Goal: Check status: Check status

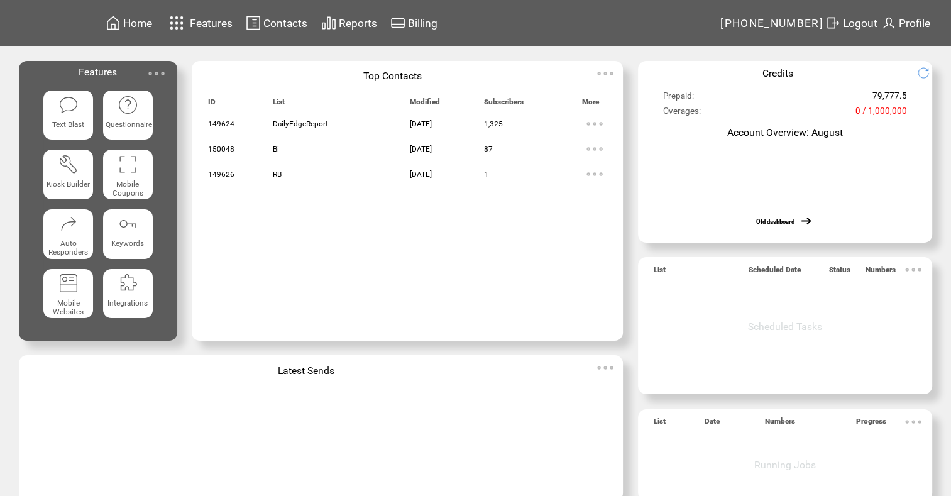
click at [350, 27] on span "Reports" at bounding box center [358, 23] width 38 height 13
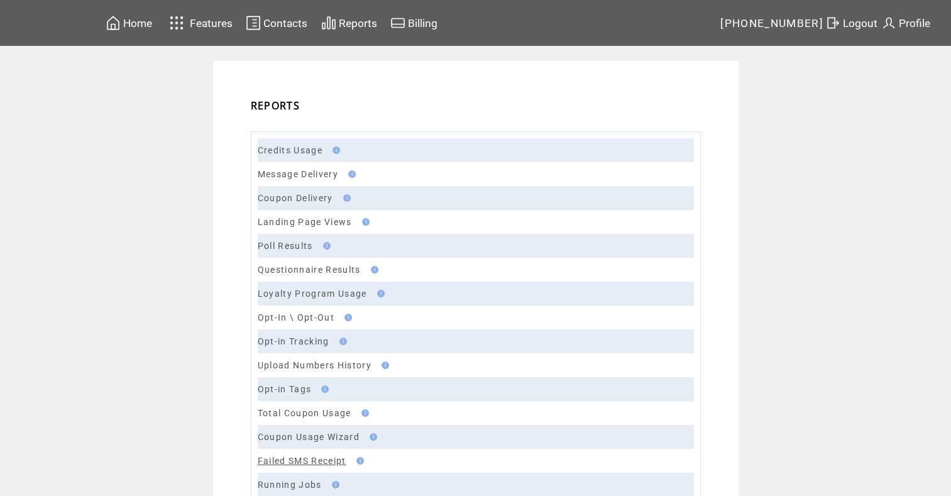
click at [319, 460] on link "Failed SMS Receipt" at bounding box center [302, 461] width 89 height 10
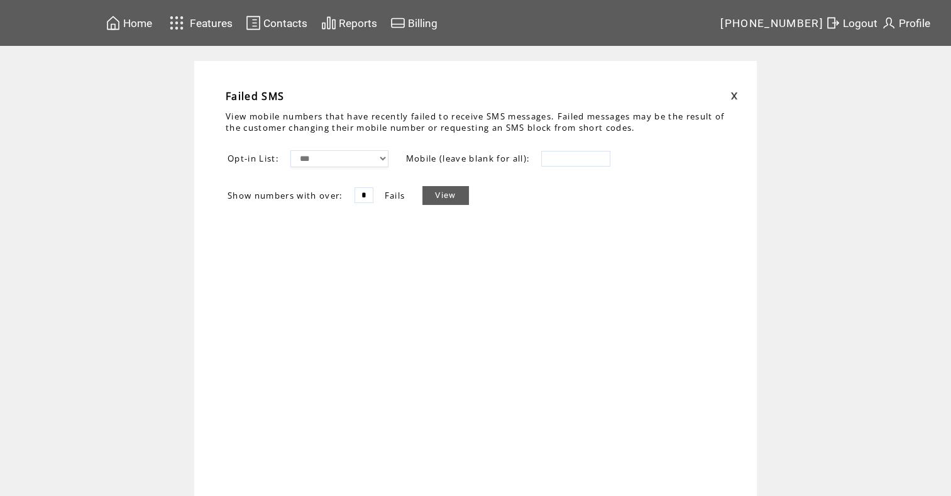
drag, startPoint x: 373, startPoint y: 194, endPoint x: 344, endPoint y: 185, distance: 29.8
click at [344, 185] on tr "Show numbers with over: * Fails View" at bounding box center [348, 195] width 243 height 20
type input "**"
click at [460, 192] on link "View" at bounding box center [445, 195] width 46 height 19
